Goal: Task Accomplishment & Management: Use online tool/utility

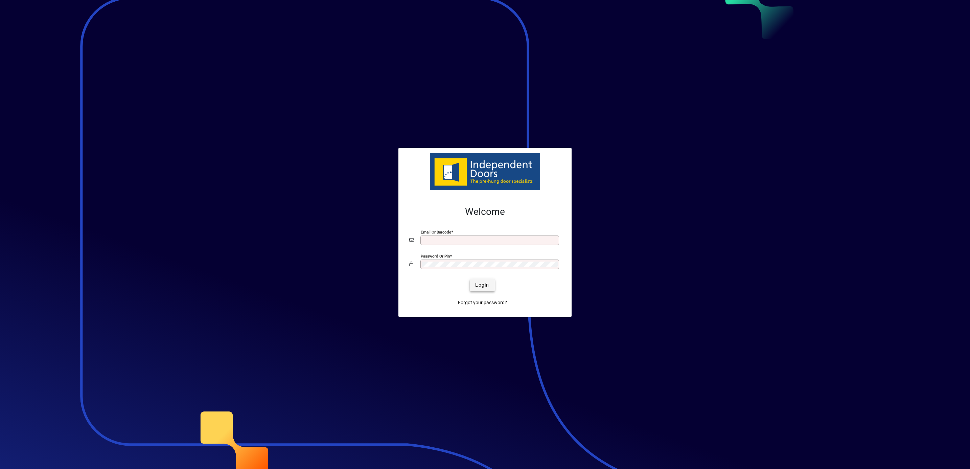
type input "**********"
click at [491, 285] on span "submit" at bounding box center [482, 285] width 25 height 16
